Goal: Navigation & Orientation: Find specific page/section

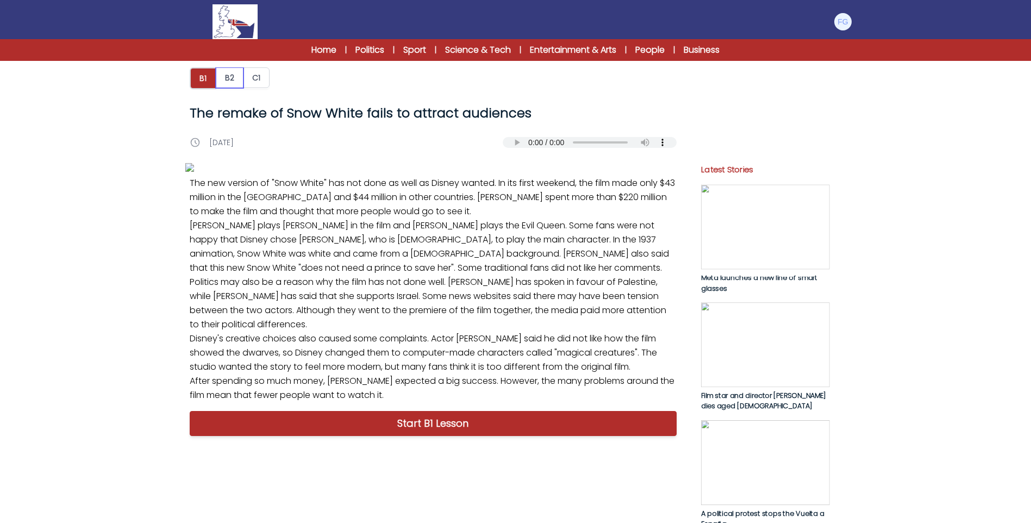
click at [222, 74] on button "B2" at bounding box center [230, 77] width 28 height 21
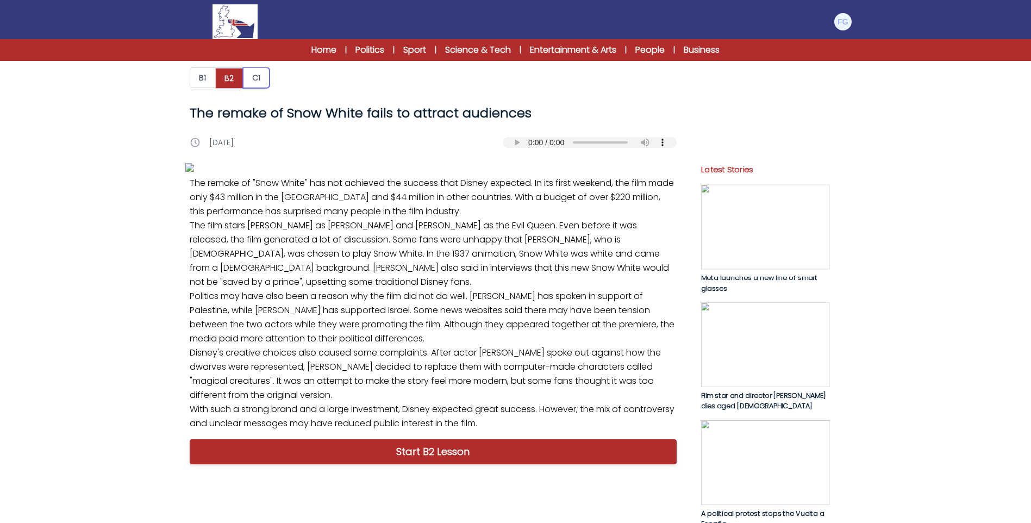
click at [256, 81] on button "C1" at bounding box center [256, 77] width 27 height 21
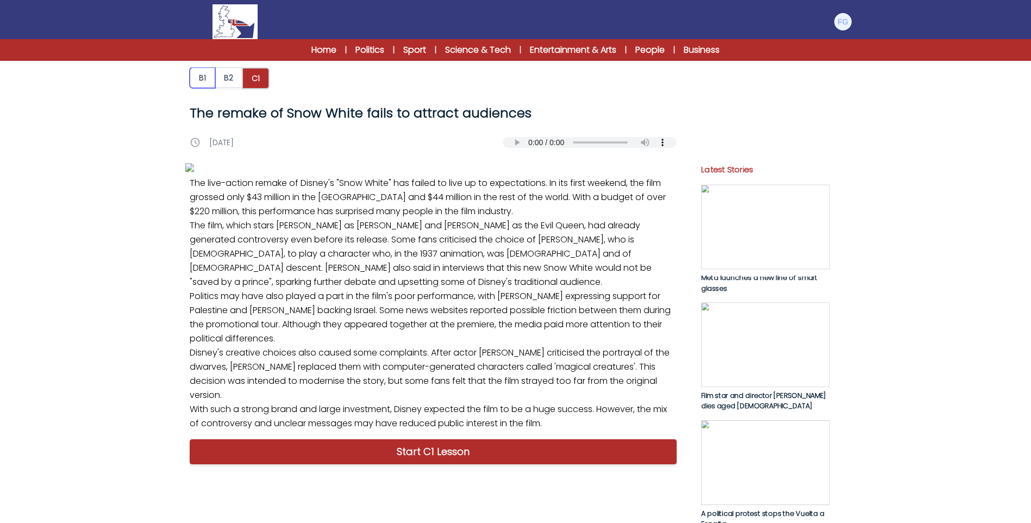
click at [208, 71] on button "B1" at bounding box center [203, 77] width 26 height 21
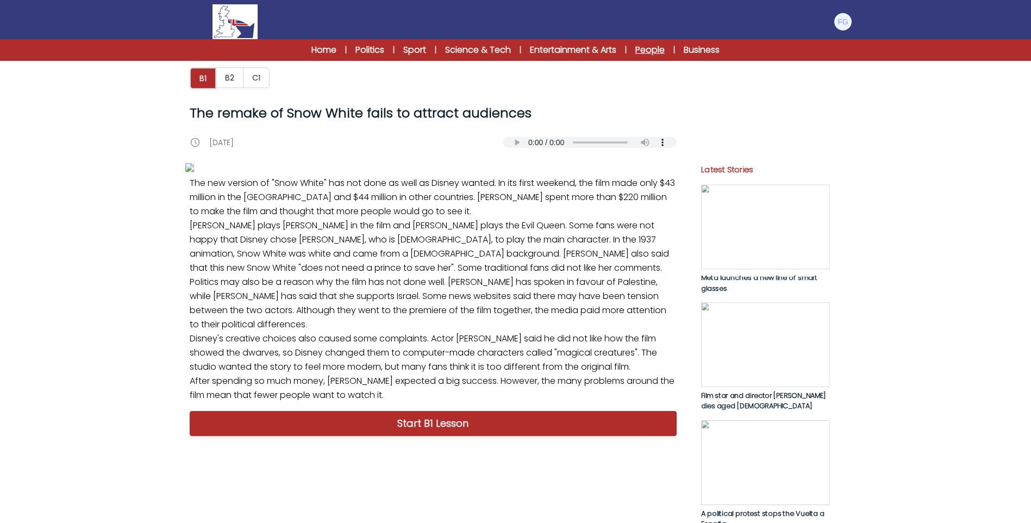
click at [656, 51] on link "People" at bounding box center [650, 49] width 29 height 13
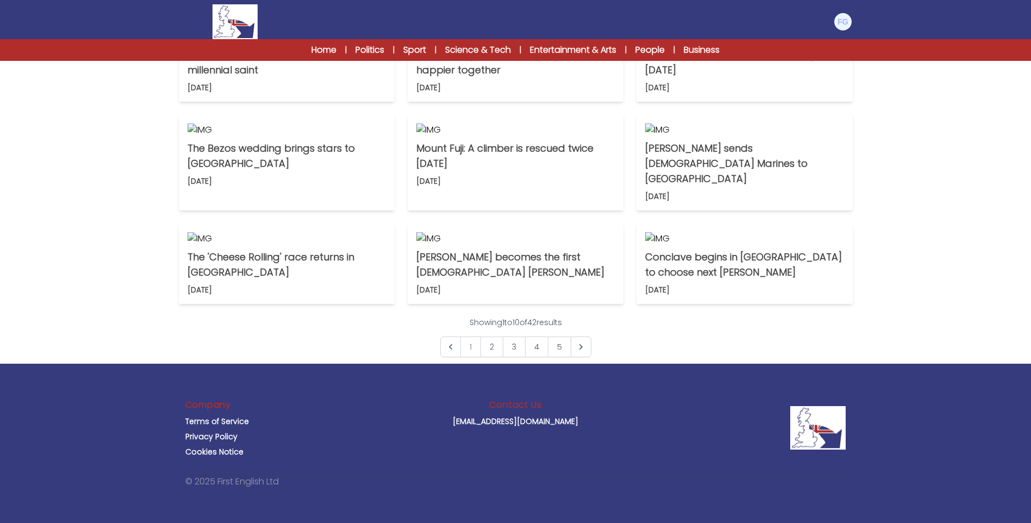
scroll to position [652, 0]
